Goal: Book appointment/travel/reservation

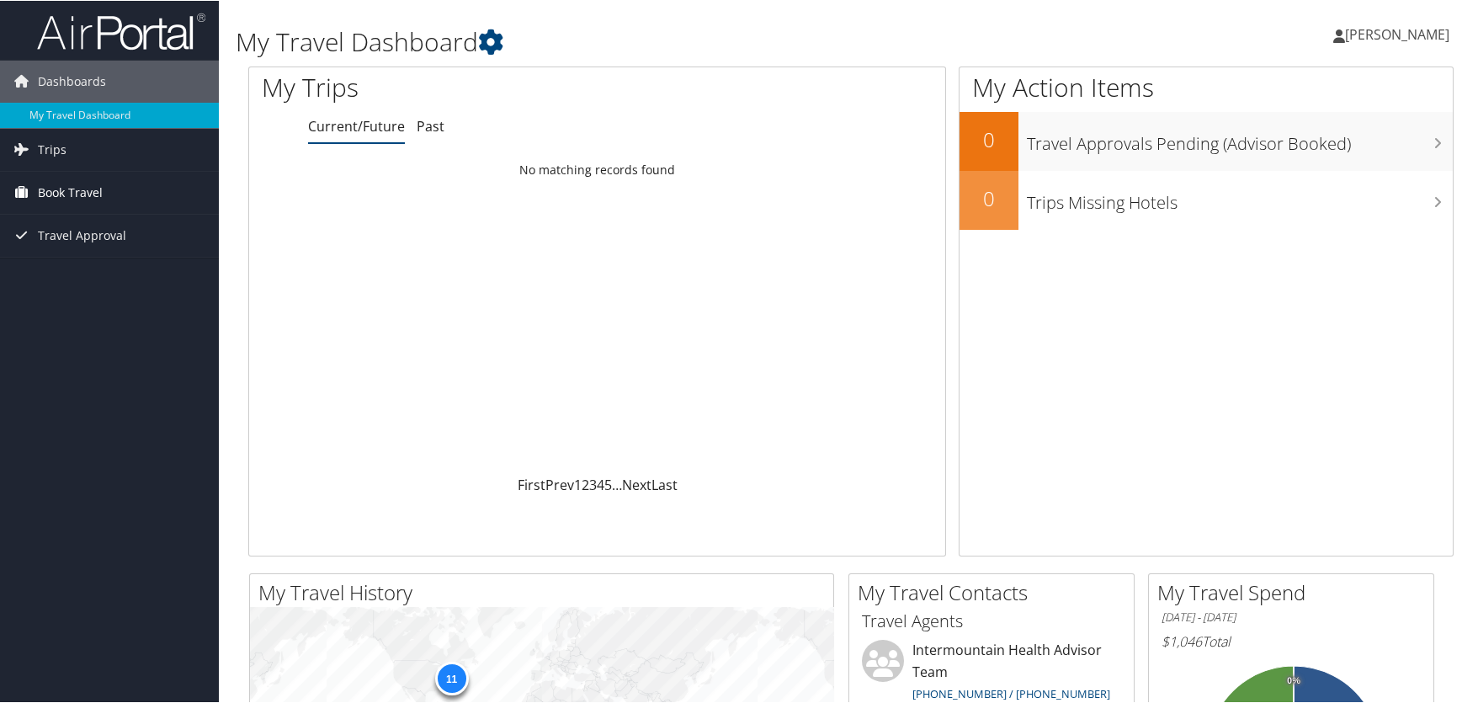
click at [83, 185] on span "Book Travel" at bounding box center [70, 192] width 65 height 42
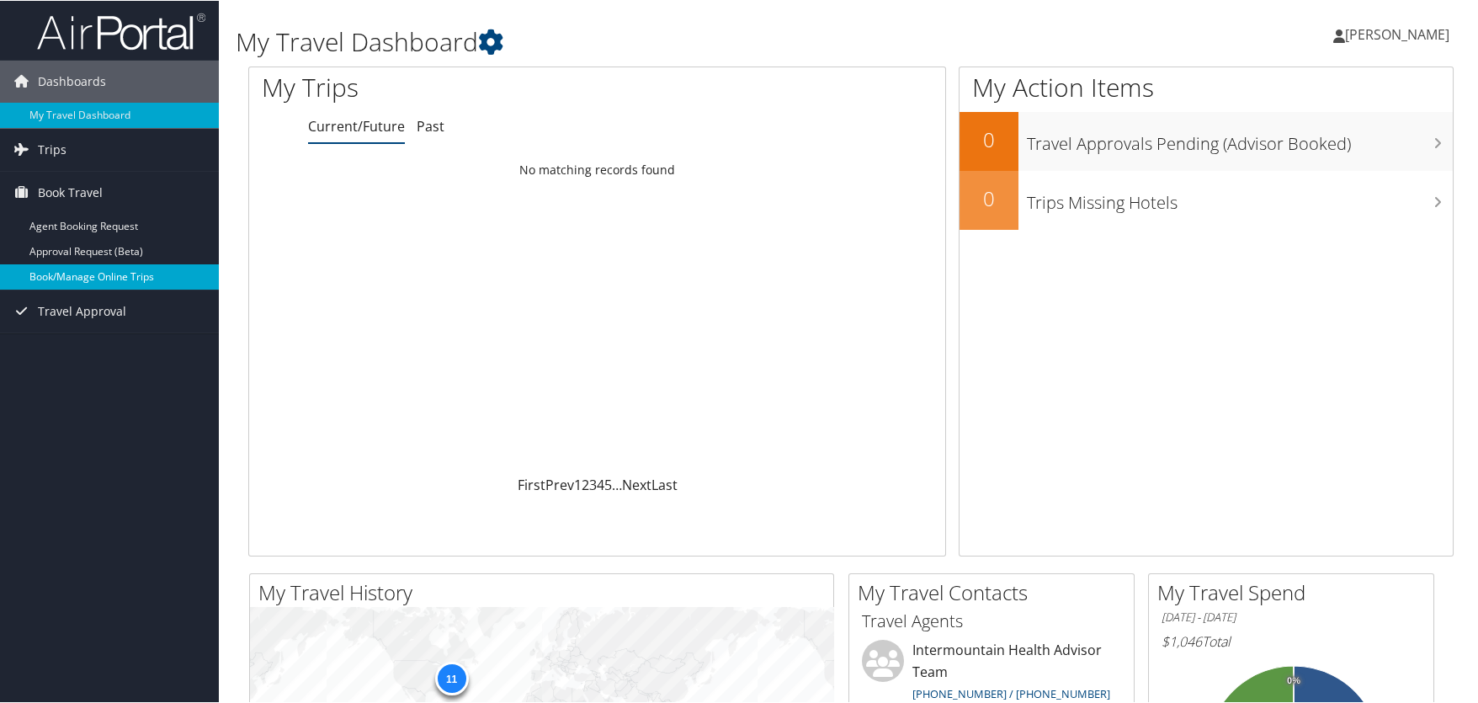
click at [121, 270] on link "Book/Manage Online Trips" at bounding box center [109, 275] width 219 height 25
